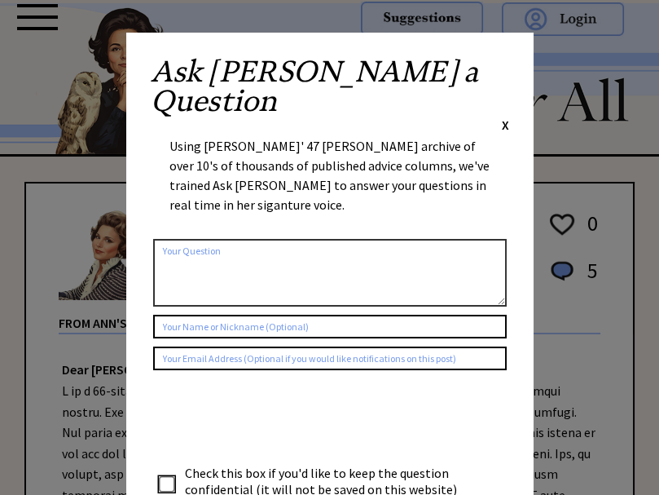
click at [504, 117] on span "X" at bounding box center [505, 125] width 7 height 16
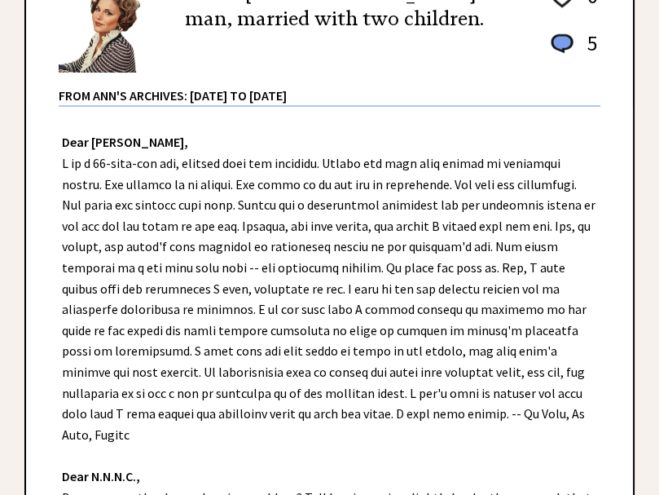
scroll to position [260, 0]
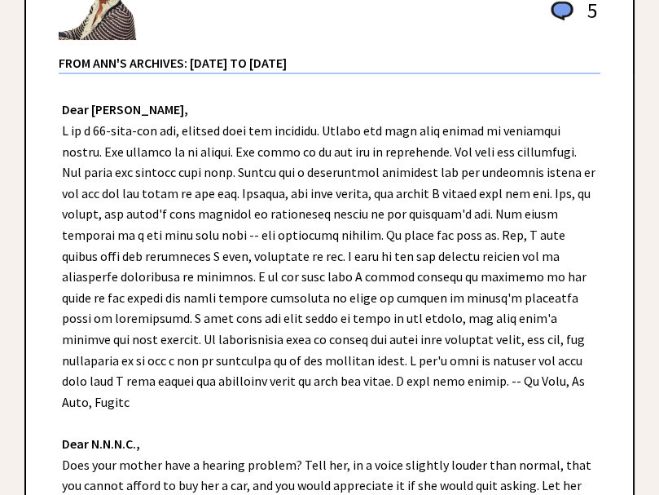
click at [35, 327] on div "Dear Ann Landers, Dear N.N.N.C., Does your mother have a hearing problem? Tell …" at bounding box center [329, 369] width 607 height 591
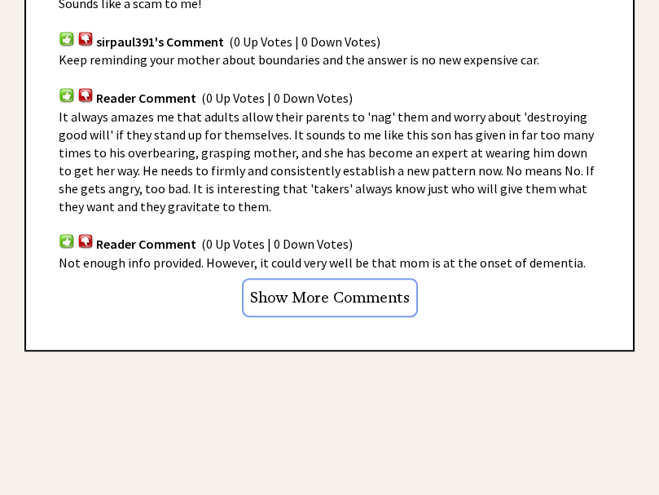
scroll to position [1107, 0]
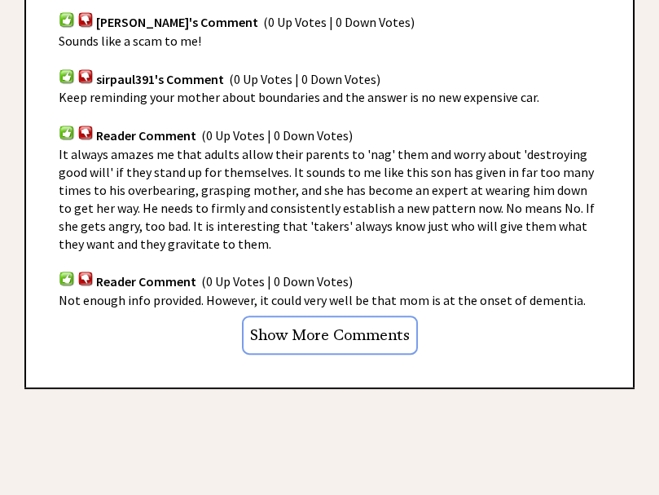
click at [217, 273] on span "(0 Up Votes | 0 Down Votes)" at bounding box center [277, 281] width 152 height 16
click at [64, 270] on img at bounding box center [67, 277] width 16 height 15
click at [373, 315] on input "Show More Comments" at bounding box center [330, 335] width 176 height 40
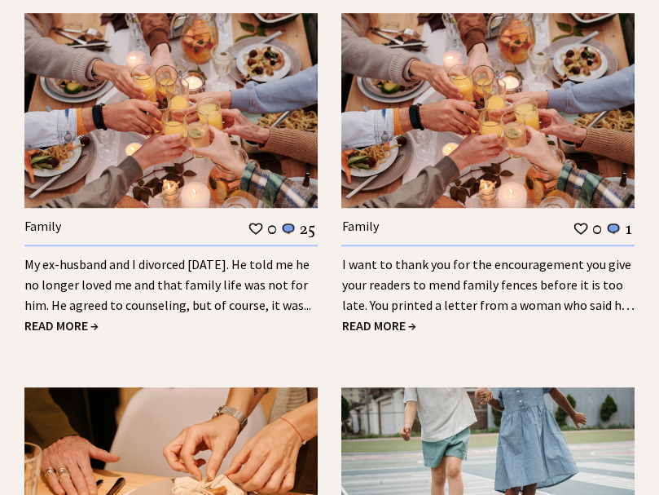
scroll to position [1823, 0]
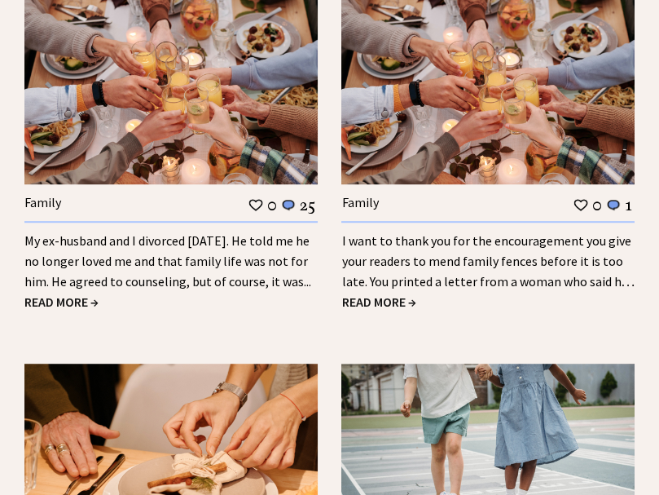
click at [68, 293] on span "READ MORE →" at bounding box center [61, 301] width 74 height 16
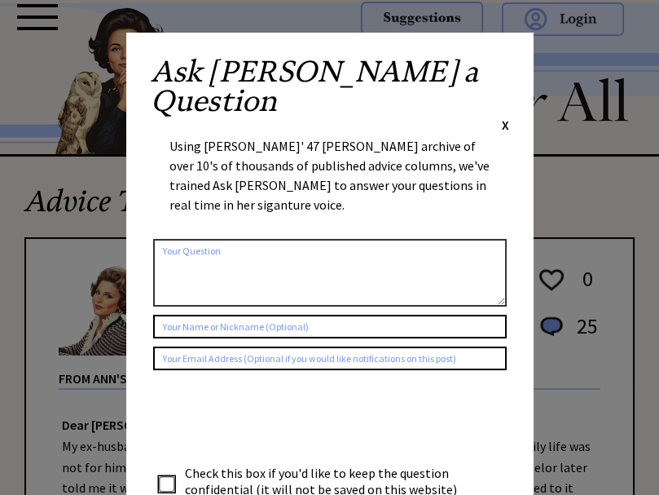
click at [508, 117] on span "X" at bounding box center [505, 125] width 7 height 16
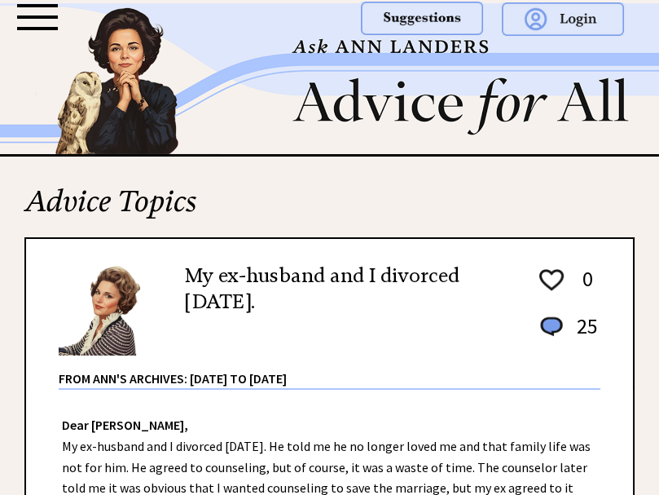
click at [59, 280] on img at bounding box center [110, 309] width 102 height 92
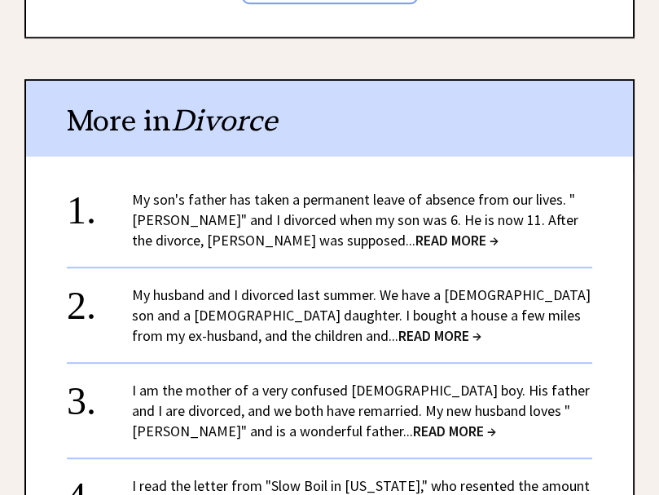
scroll to position [1693, 0]
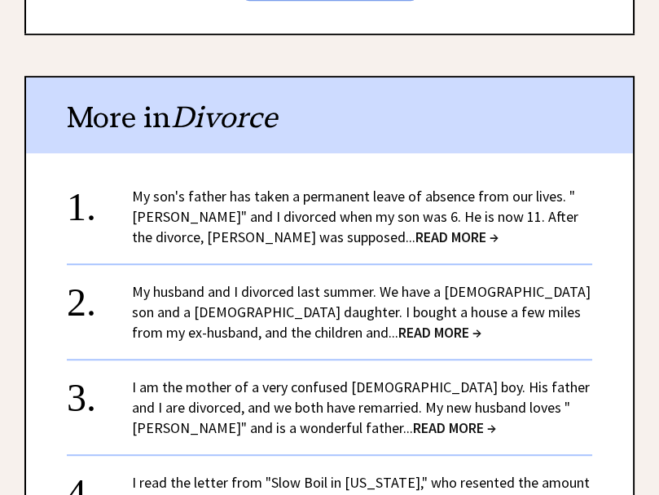
click at [416, 227] on span "READ MORE →" at bounding box center [457, 236] width 83 height 19
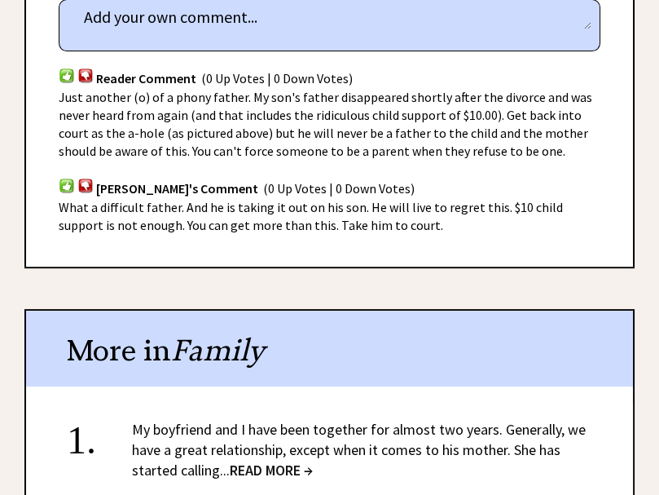
scroll to position [1075, 0]
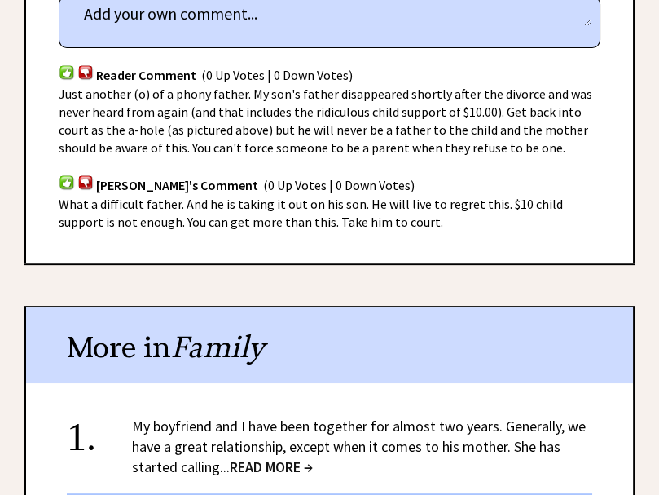
click at [402, 235] on div "Reader Comments column 2298 comment_tease Post Your Comment Reader Comment (0 U…" at bounding box center [329, 95] width 610 height 336
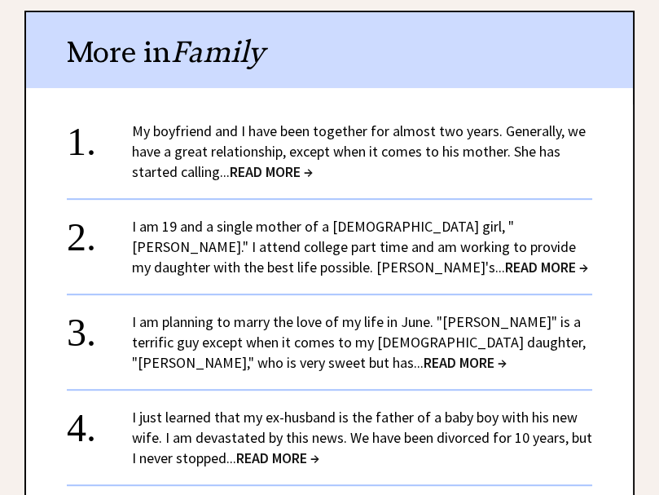
scroll to position [1432, 0]
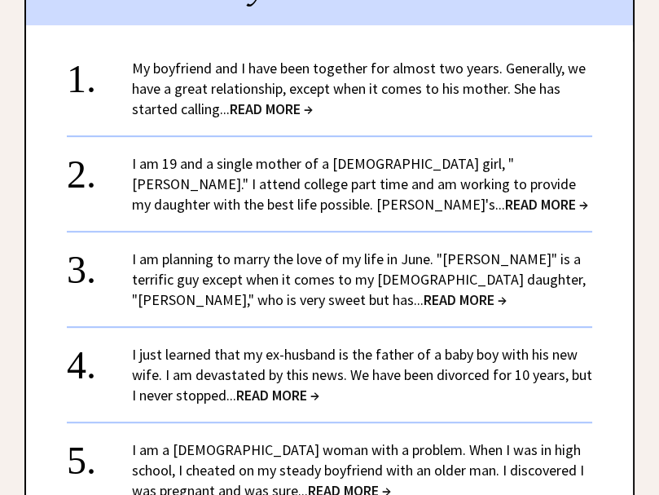
click at [284, 102] on span "READ MORE →" at bounding box center [271, 108] width 83 height 19
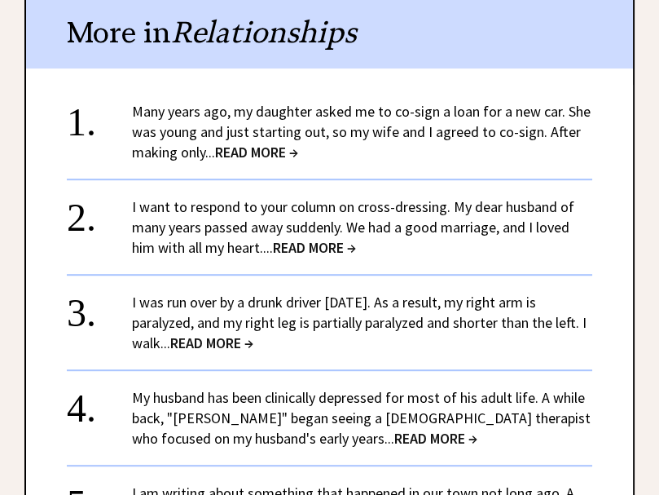
scroll to position [1498, 0]
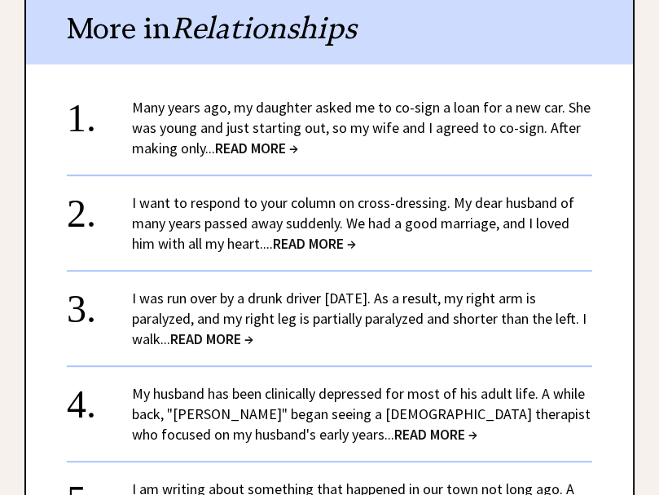
click at [265, 152] on span "READ MORE →" at bounding box center [256, 148] width 83 height 19
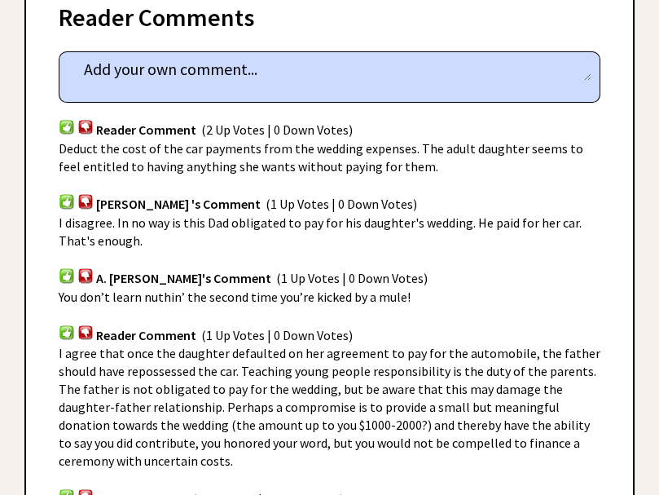
scroll to position [977, 0]
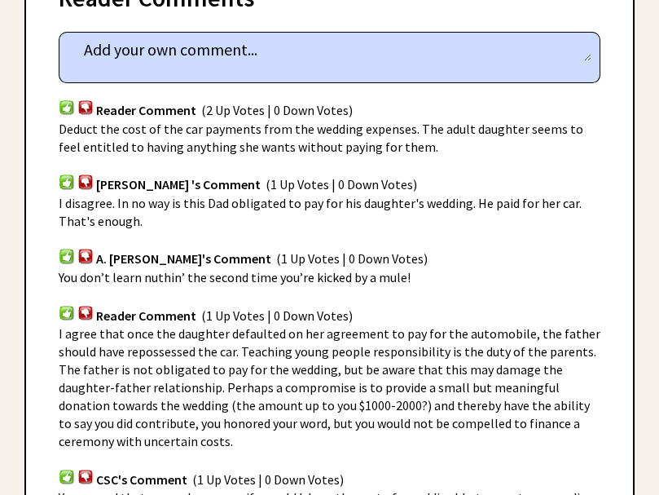
click at [62, 108] on img at bounding box center [67, 106] width 16 height 15
click at [65, 183] on img at bounding box center [67, 181] width 16 height 15
click at [64, 254] on img at bounding box center [67, 255] width 16 height 15
click at [438, 279] on div "You don’t learn nuthin’ the second time you’re kicked by a mule!" at bounding box center [330, 277] width 542 height 18
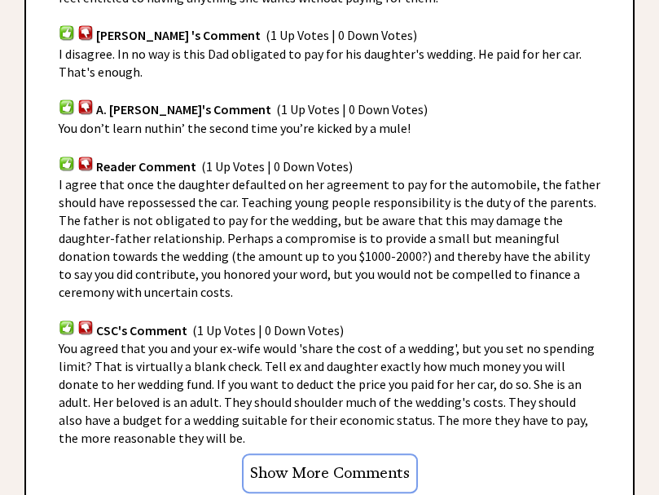
scroll to position [1204, 0]
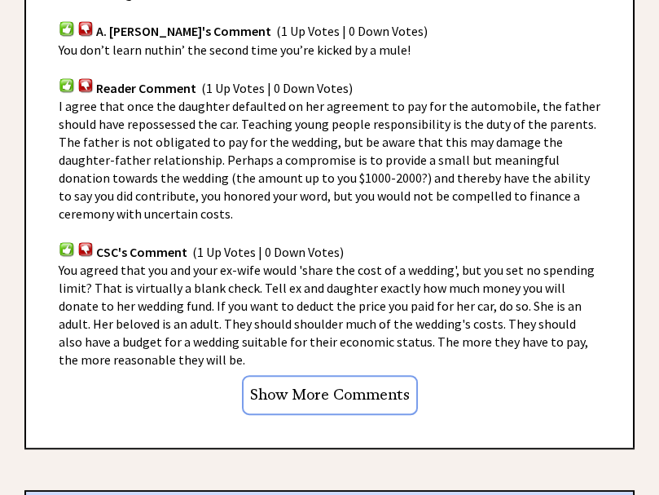
click at [205, 222] on div "CSC's Comment (1 Up Votes | 0 Down Votes)" at bounding box center [330, 241] width 542 height 38
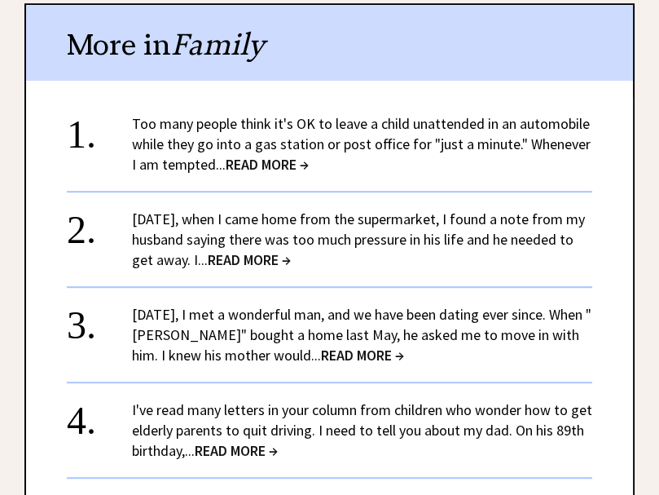
scroll to position [1693, 0]
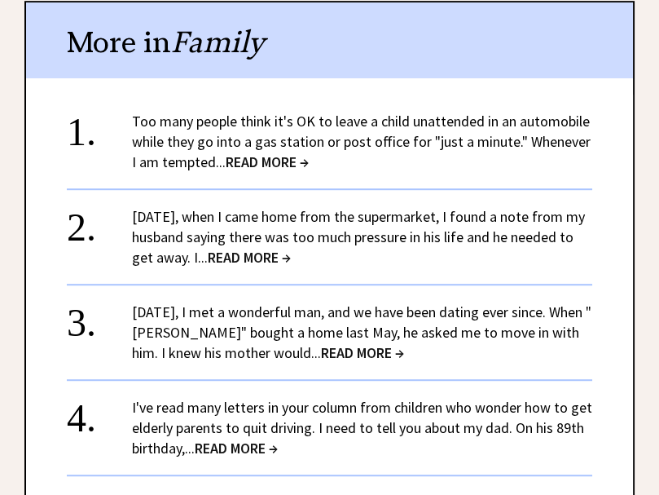
click at [244, 159] on span "READ MORE →" at bounding box center [267, 161] width 83 height 19
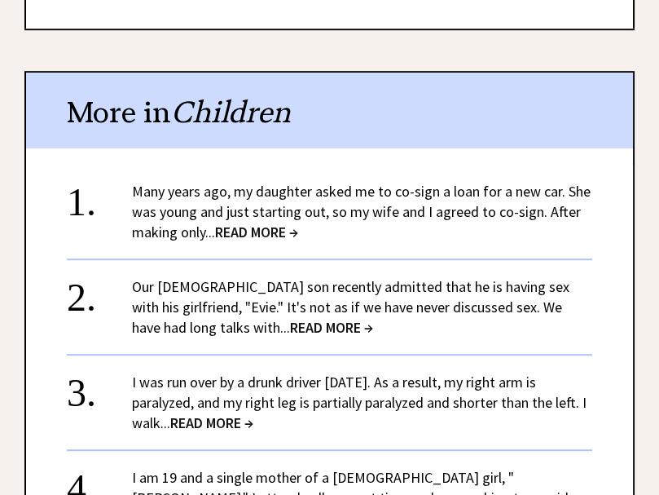
scroll to position [1498, 0]
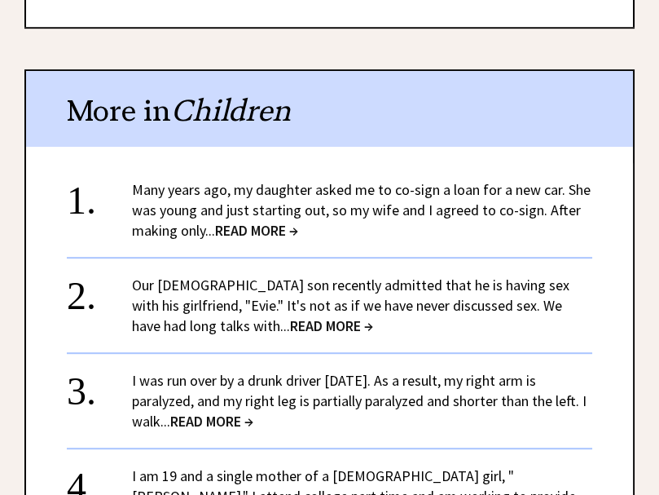
click at [290, 316] on span "READ MORE →" at bounding box center [331, 325] width 83 height 19
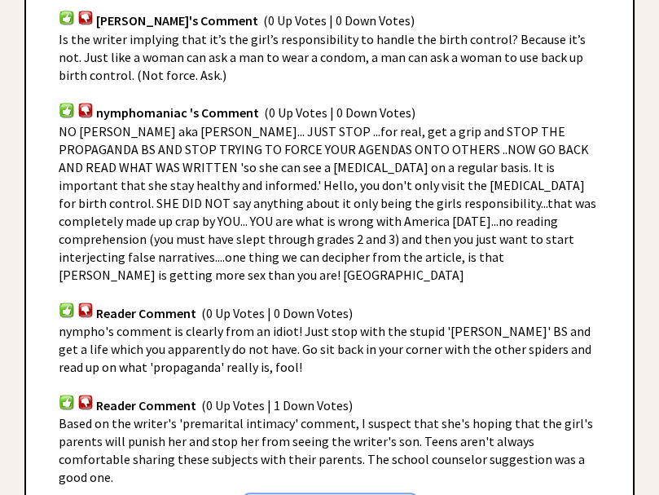
scroll to position [1237, 0]
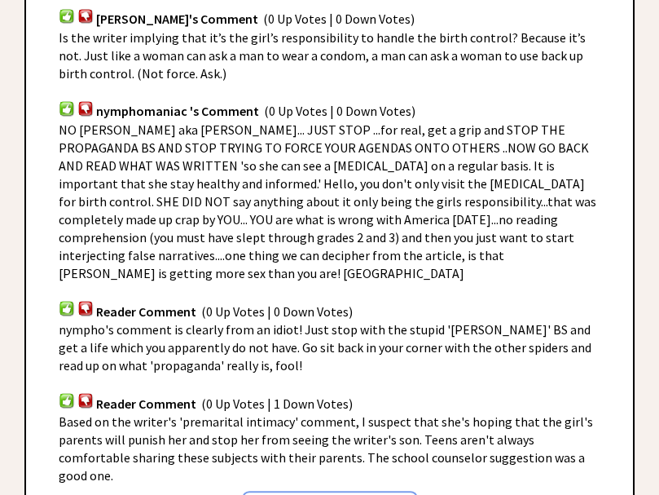
click at [389, 322] on div "nympho's comment is clearly from an idiot! Just stop with the stupid '[PERSON_N…" at bounding box center [330, 347] width 542 height 54
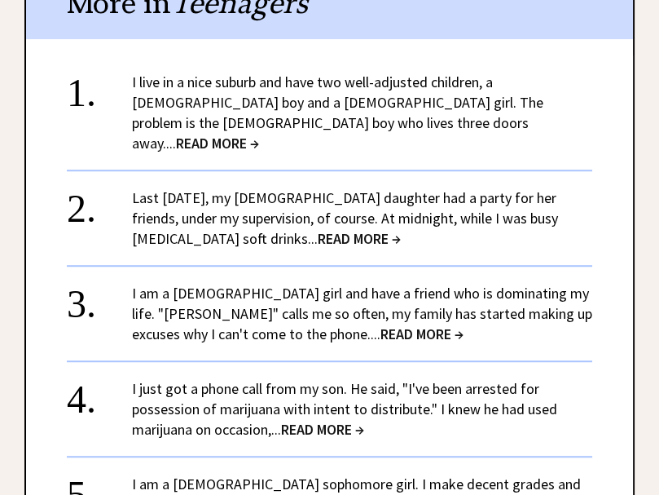
scroll to position [1889, 0]
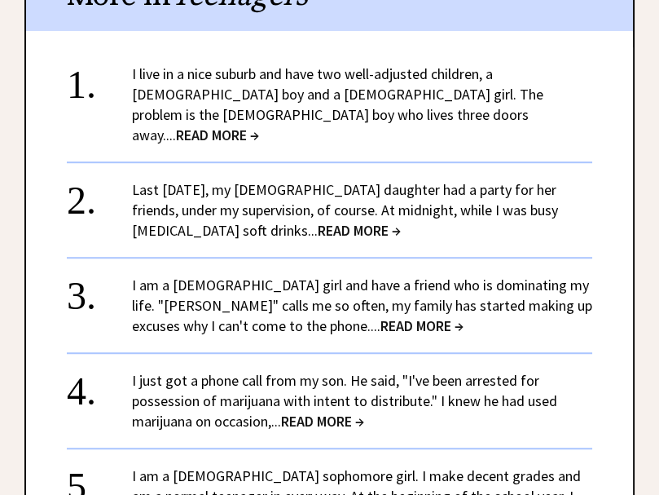
click at [259, 125] on span "READ MORE →" at bounding box center [217, 134] width 83 height 19
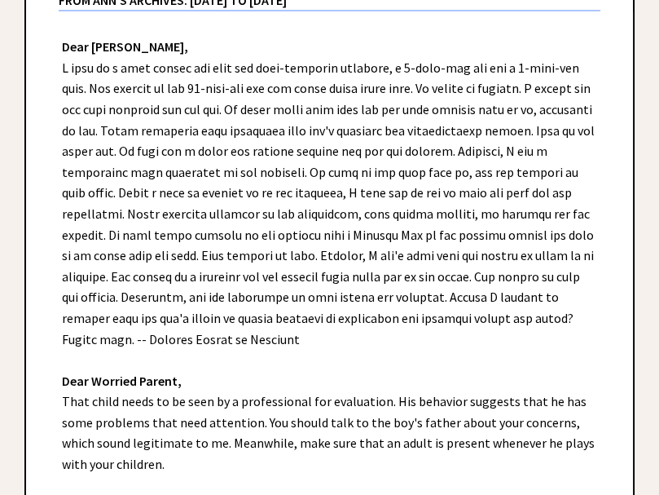
scroll to position [390, 0]
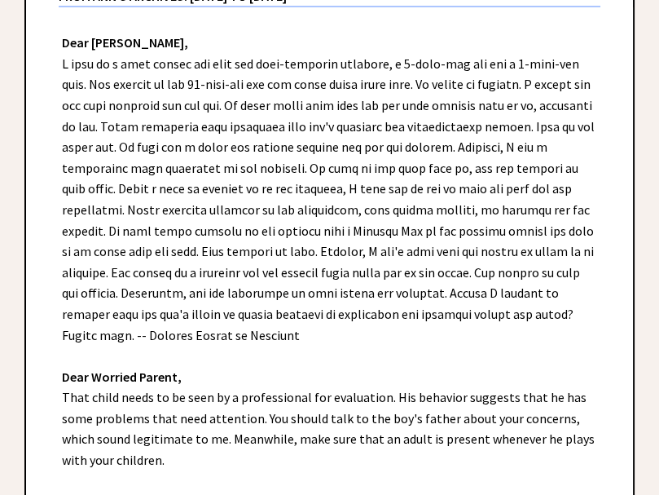
click at [368, 337] on div "Dear [PERSON_NAME], Dear Worried Parent, That child needs to be seen by a profe…" at bounding box center [329, 302] width 607 height 591
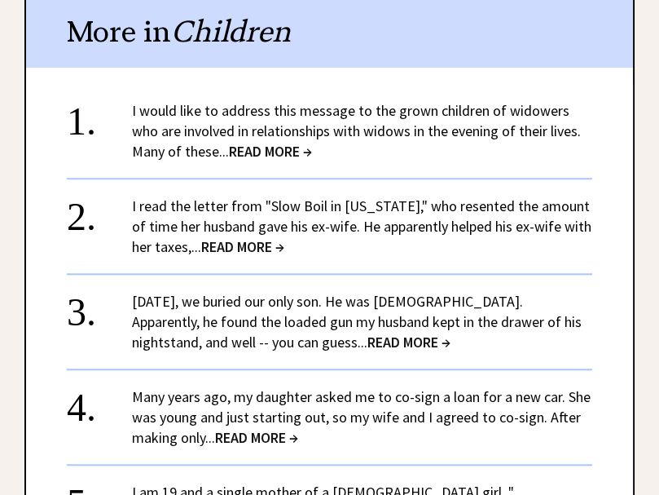
scroll to position [2442, 0]
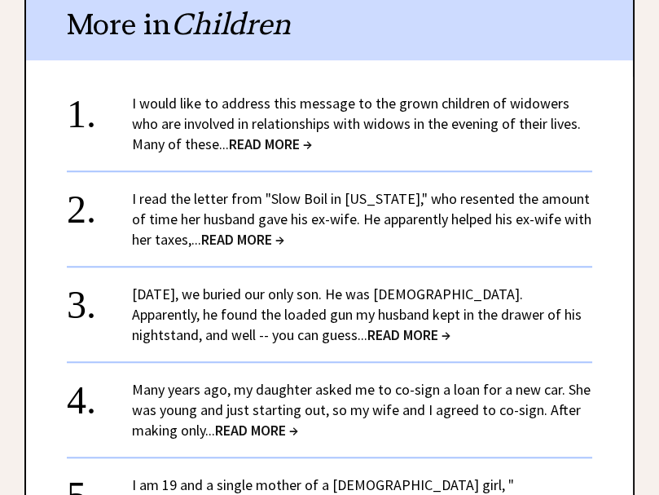
click at [249, 134] on span "READ MORE →" at bounding box center [270, 143] width 83 height 19
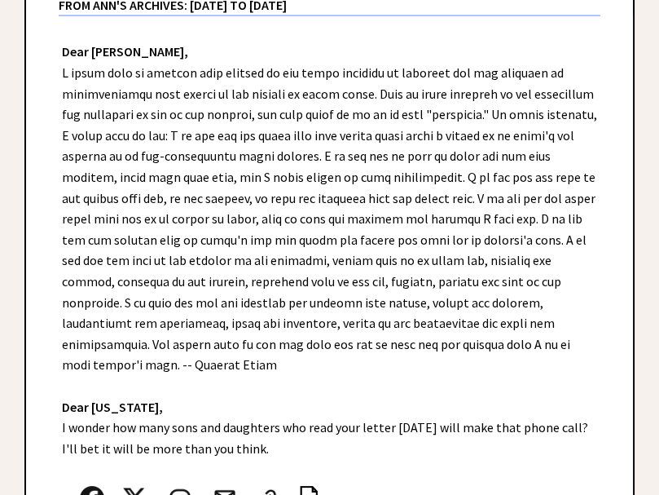
scroll to position [423, 0]
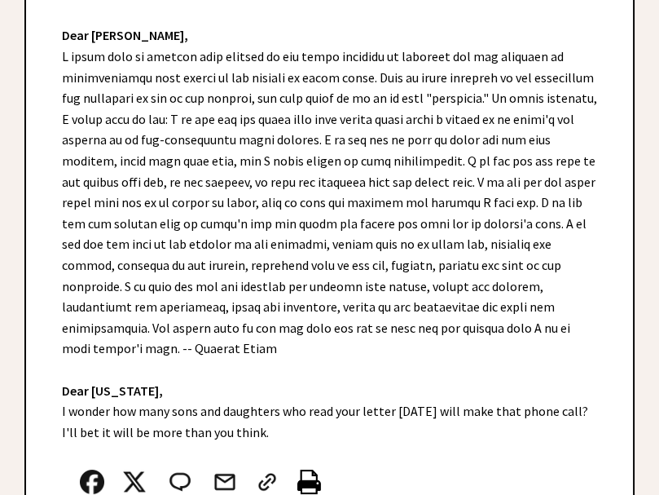
click at [463, 319] on div "Dear [PERSON_NAME], Dear [US_STATE], I wonder how many sons and daughters who r…" at bounding box center [329, 285] width 607 height 570
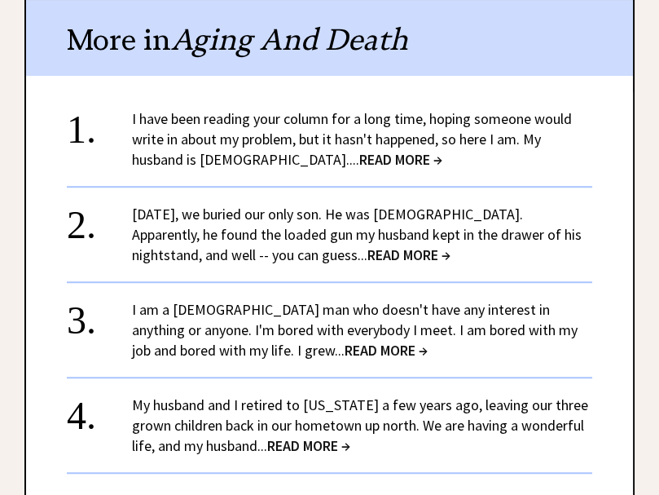
scroll to position [1986, 0]
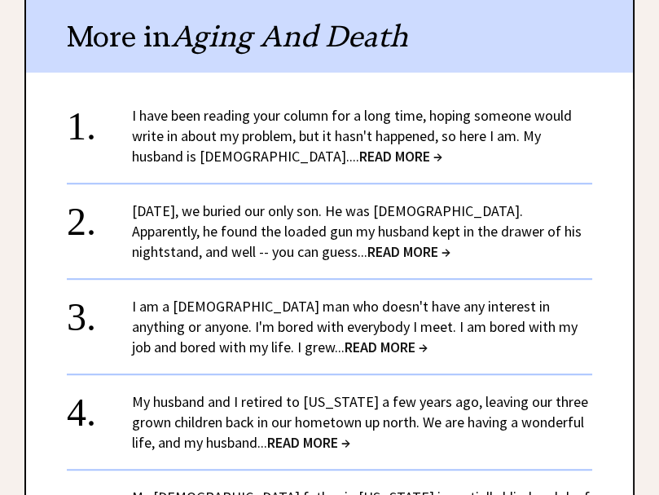
click at [367, 242] on span "READ MORE →" at bounding box center [408, 251] width 83 height 19
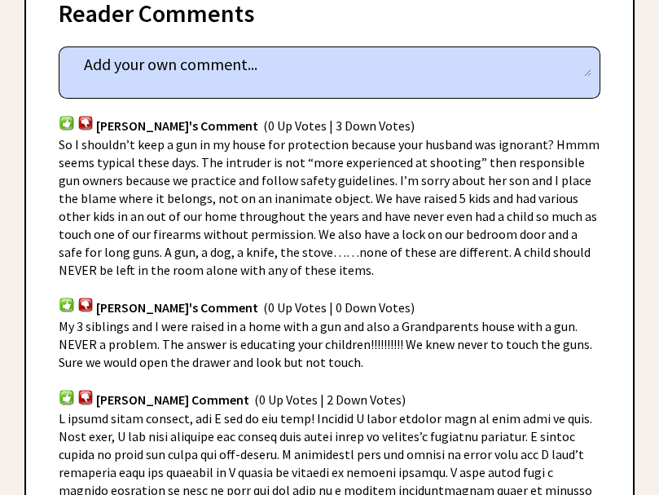
scroll to position [847, 0]
